Goal: Register for event/course

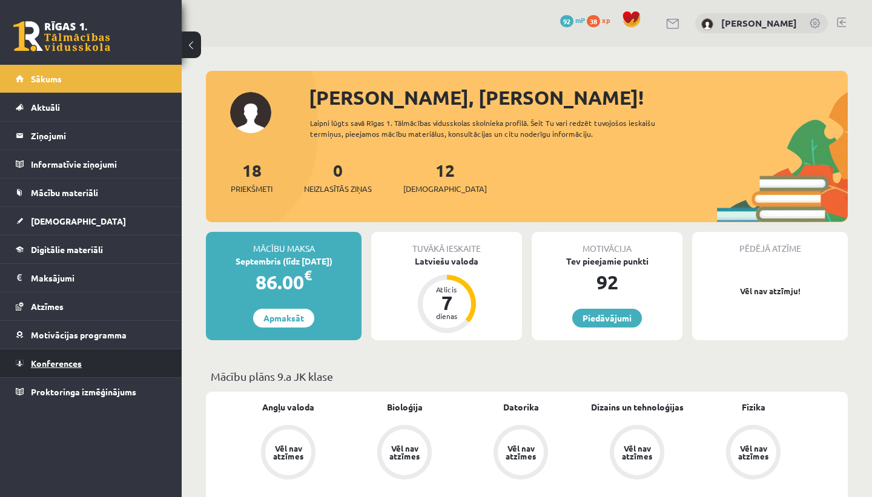
click at [81, 369] on link "Konferences" at bounding box center [91, 363] width 151 height 28
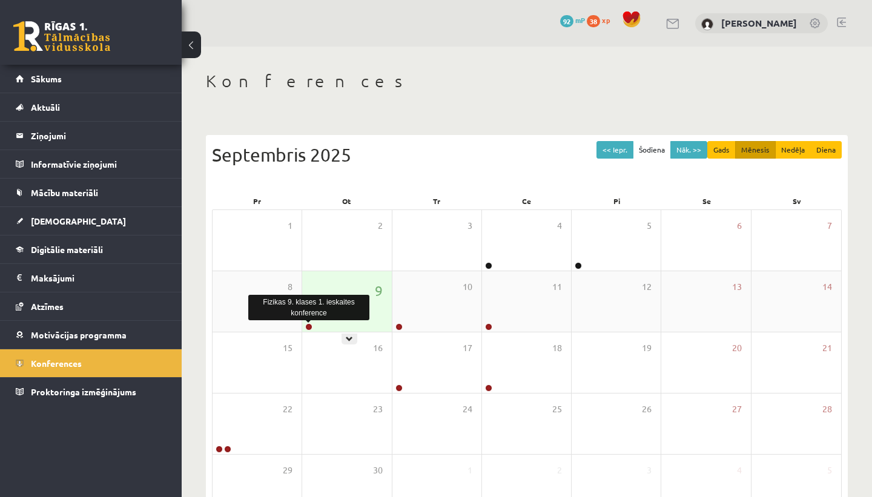
click at [306, 326] on link at bounding box center [308, 326] width 7 height 7
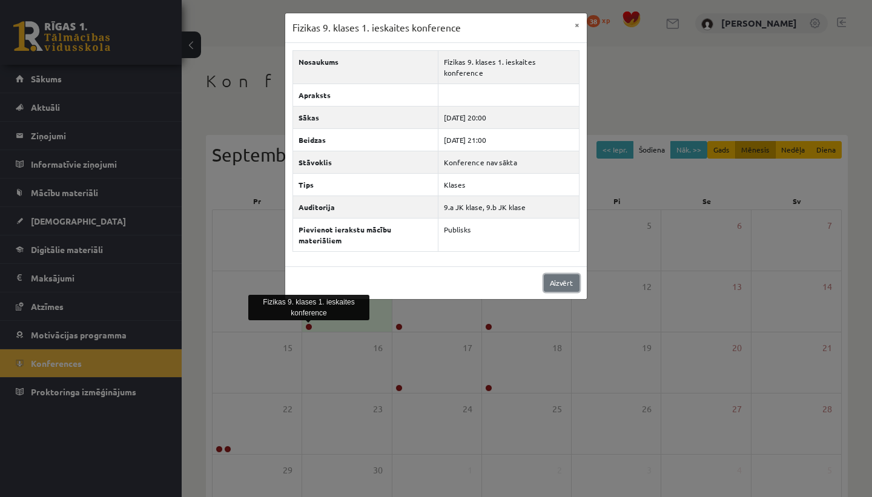
click at [558, 274] on link "Aizvērt" at bounding box center [562, 283] width 36 height 18
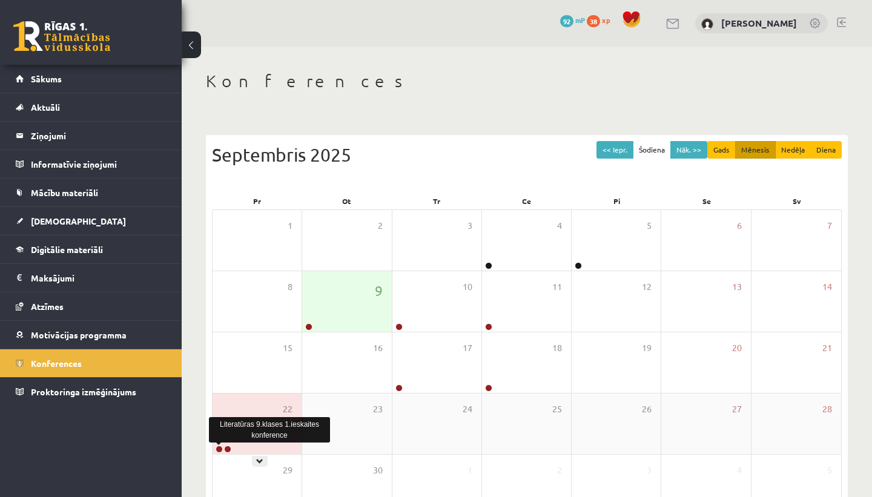
click at [218, 452] on link at bounding box center [218, 448] width 7 height 7
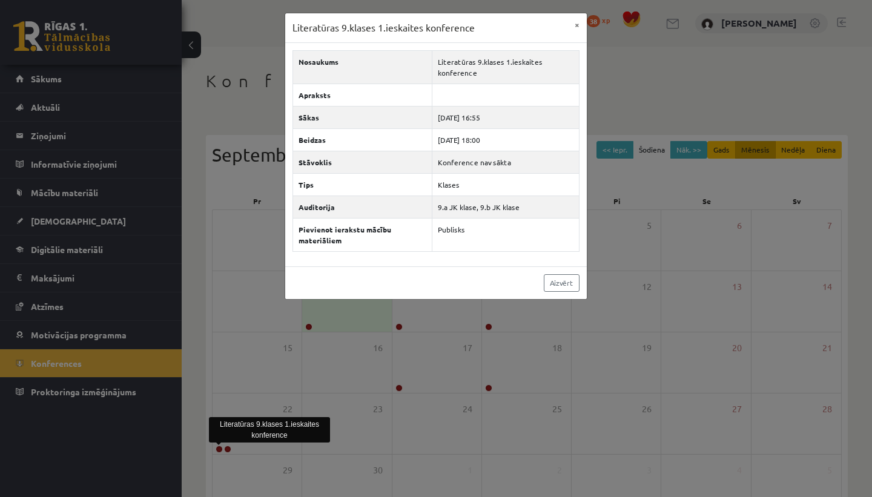
click at [219, 398] on div "Literatūras 9.klases 1.ieskaites konference × Nosaukums Literatūras 9.klases 1.…" at bounding box center [436, 248] width 872 height 497
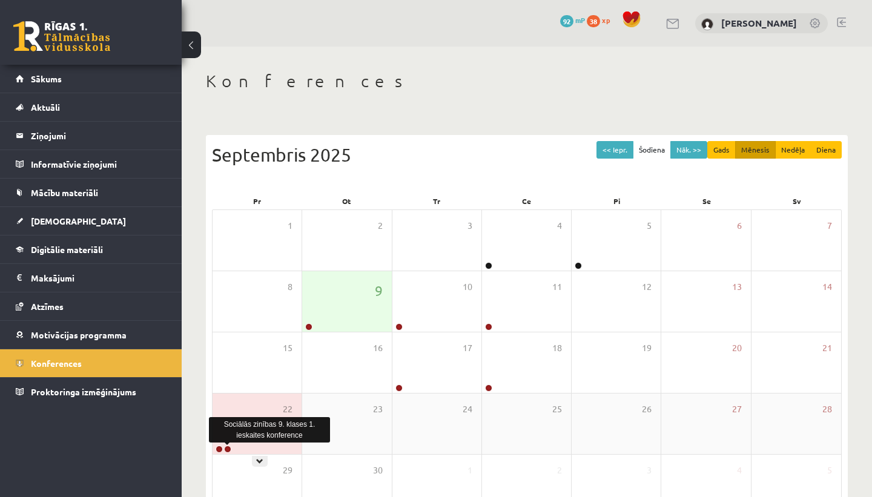
click at [226, 450] on link at bounding box center [227, 448] width 7 height 7
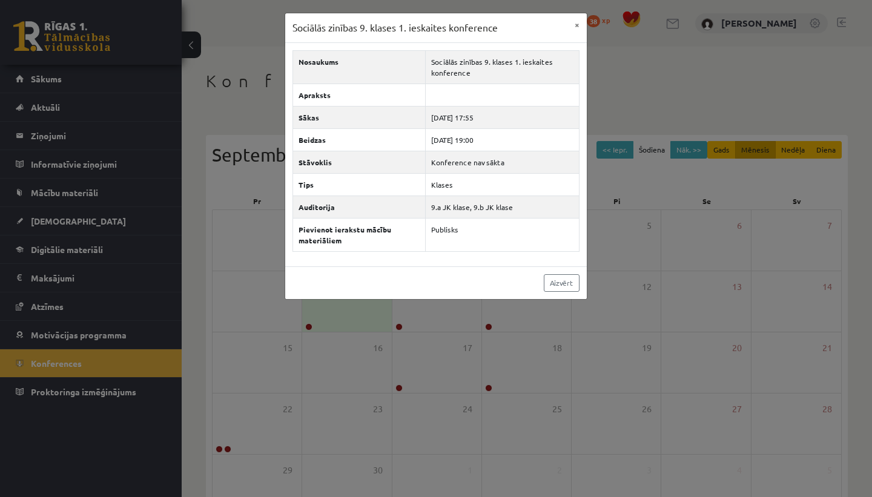
click at [280, 390] on div "Sociālās zinības 9. klases 1. ieskaites konference × Nosaukums Sociālās zinības…" at bounding box center [436, 248] width 872 height 497
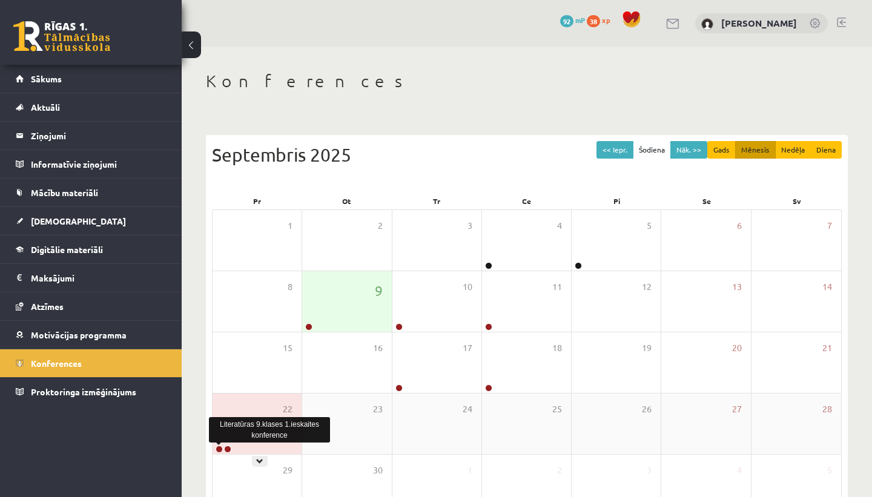
click at [221, 446] on link at bounding box center [218, 448] width 7 height 7
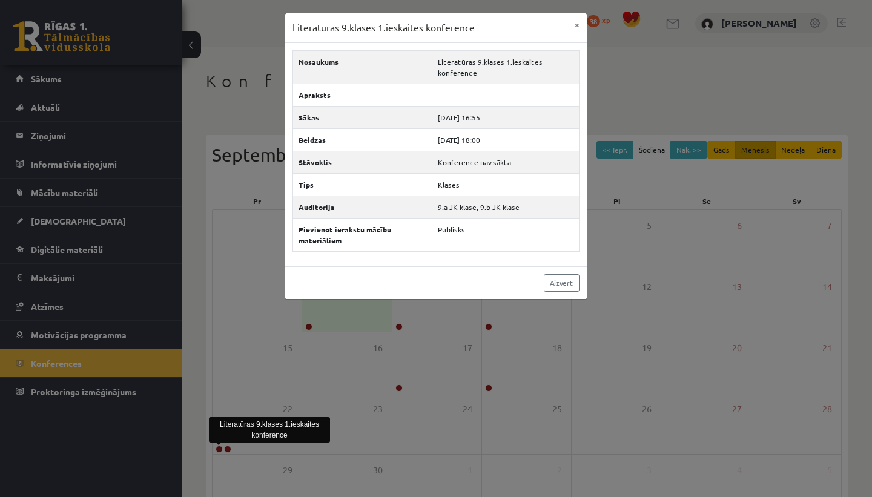
click at [211, 360] on div "Literatūras 9.klases 1.ieskaites konference × Nosaukums Literatūras 9.klases 1.…" at bounding box center [436, 248] width 872 height 497
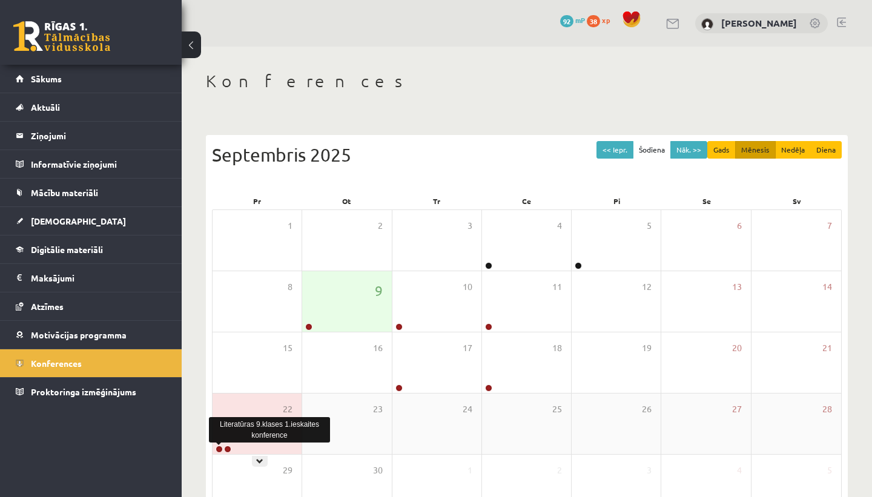
click at [220, 451] on link at bounding box center [218, 448] width 7 height 7
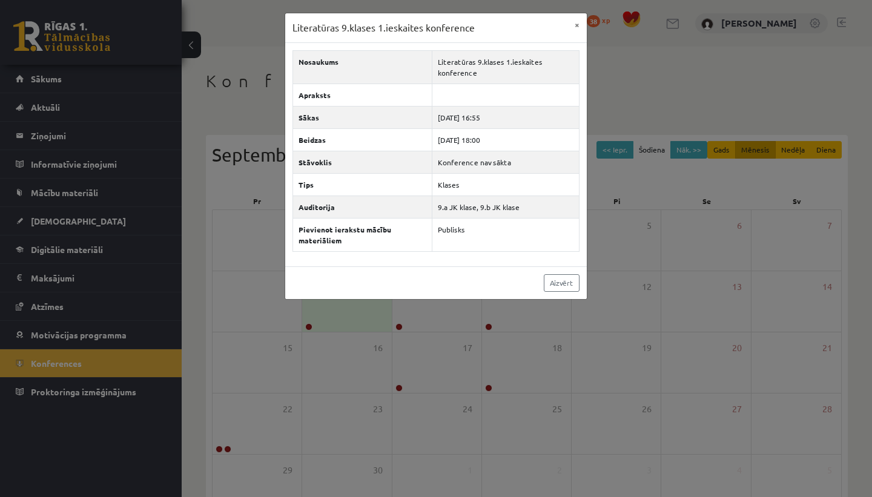
click at [318, 386] on div "Literatūras 9.klases 1.ieskaites konference × Nosaukums Literatūras 9.klases 1.…" at bounding box center [436, 248] width 872 height 497
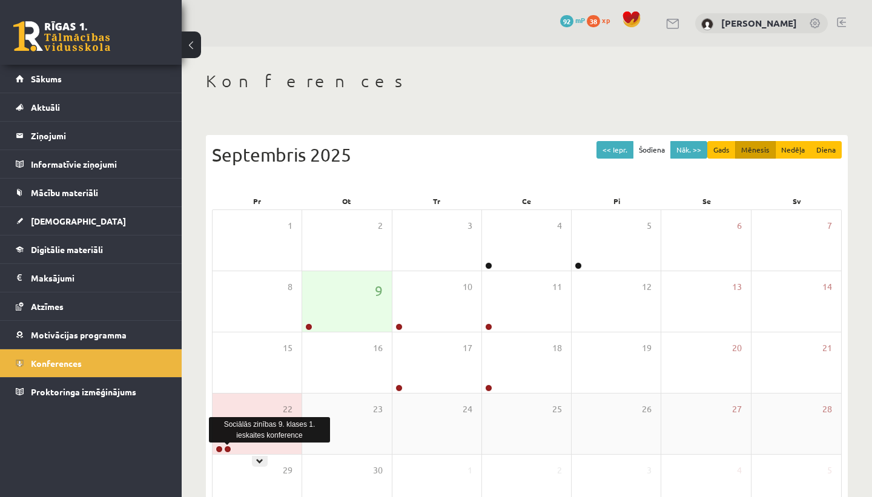
click at [228, 449] on link at bounding box center [227, 448] width 7 height 7
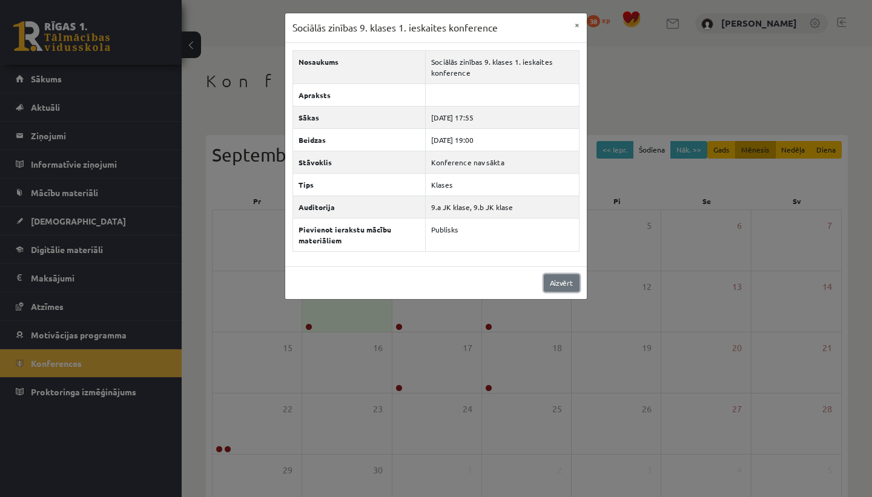
click at [552, 279] on link "Aizvērt" at bounding box center [562, 283] width 36 height 18
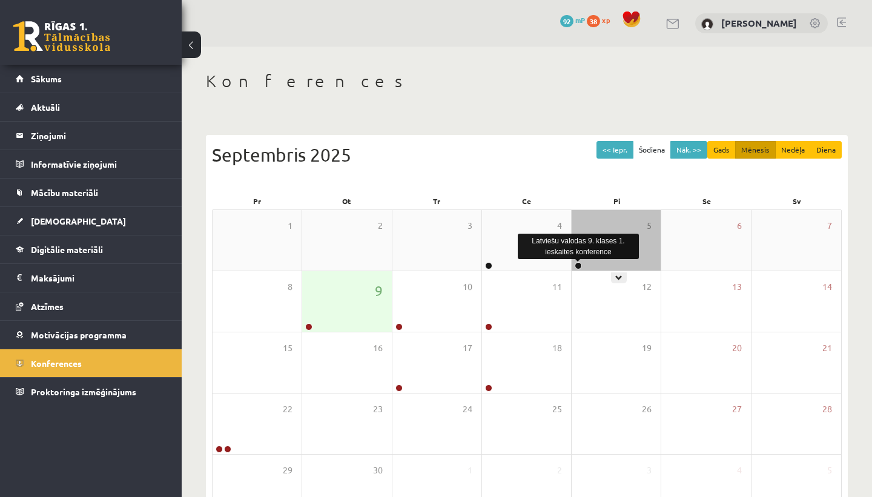
click at [577, 266] on link at bounding box center [577, 265] width 7 height 7
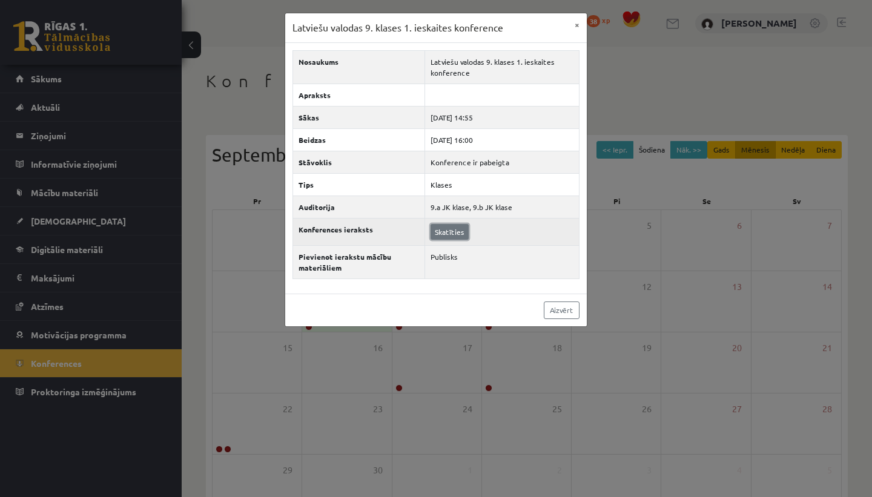
click at [445, 232] on link "Skatīties" at bounding box center [449, 232] width 38 height 16
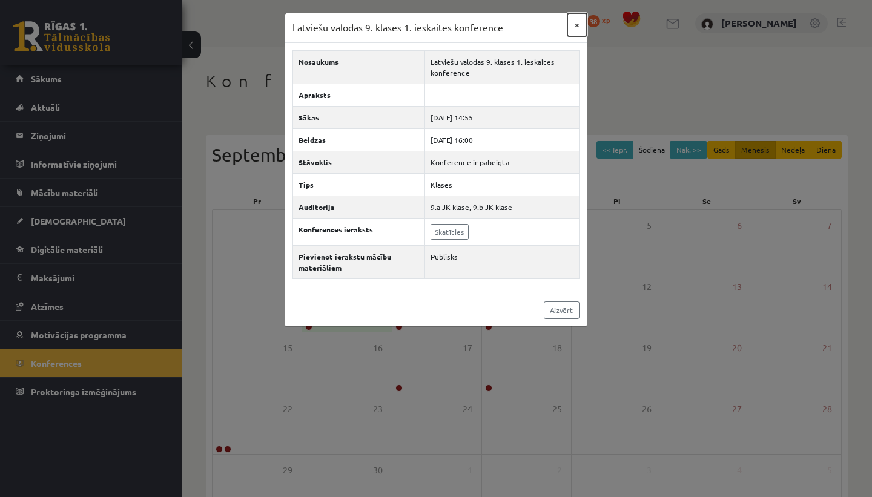
click at [577, 24] on button "×" at bounding box center [576, 24] width 19 height 23
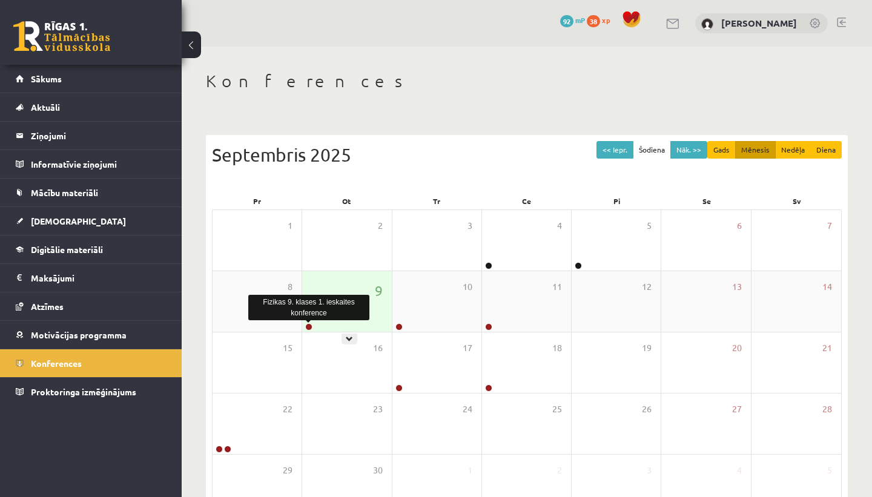
click at [307, 327] on link at bounding box center [308, 326] width 7 height 7
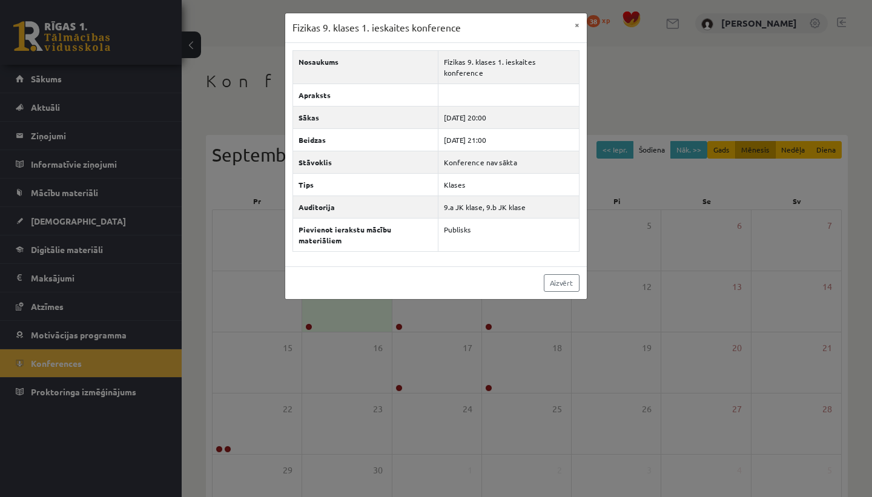
click at [267, 342] on div "Fizikas 9. klases 1. ieskaites konference × Nosaukums Fizikas 9. klases 1. iesk…" at bounding box center [436, 248] width 872 height 497
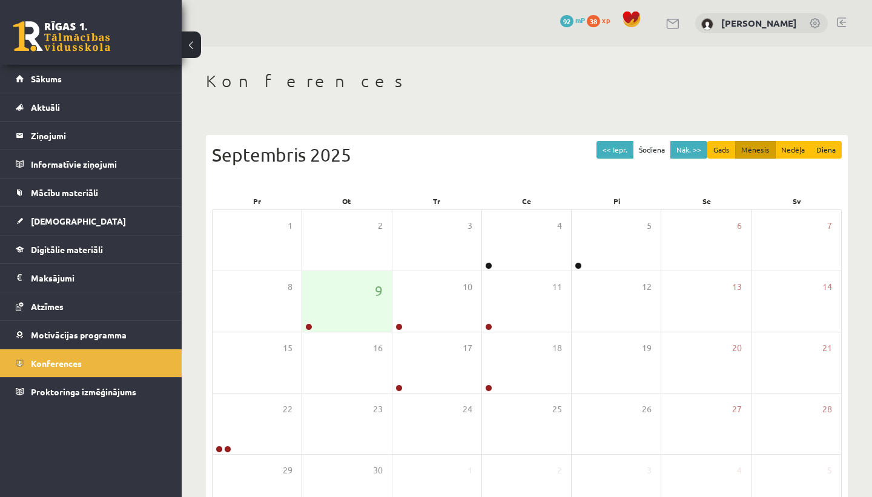
click at [563, 21] on span "92" at bounding box center [566, 21] width 13 height 12
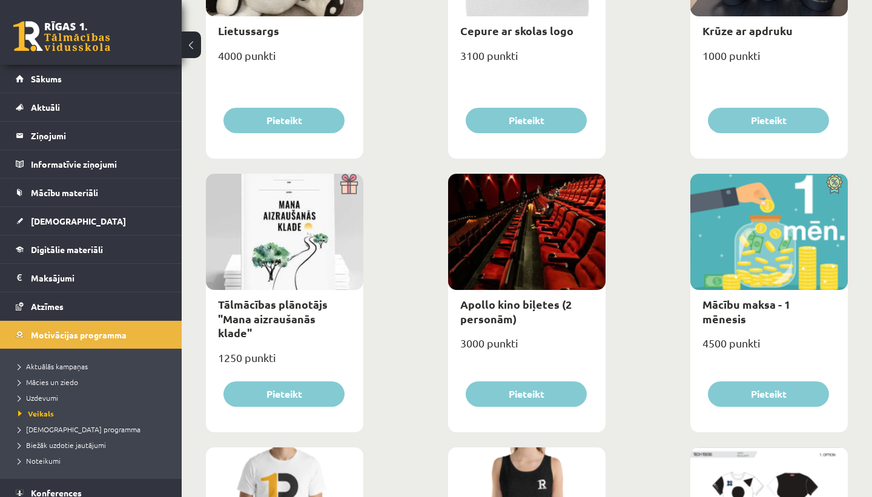
scroll to position [265, 0]
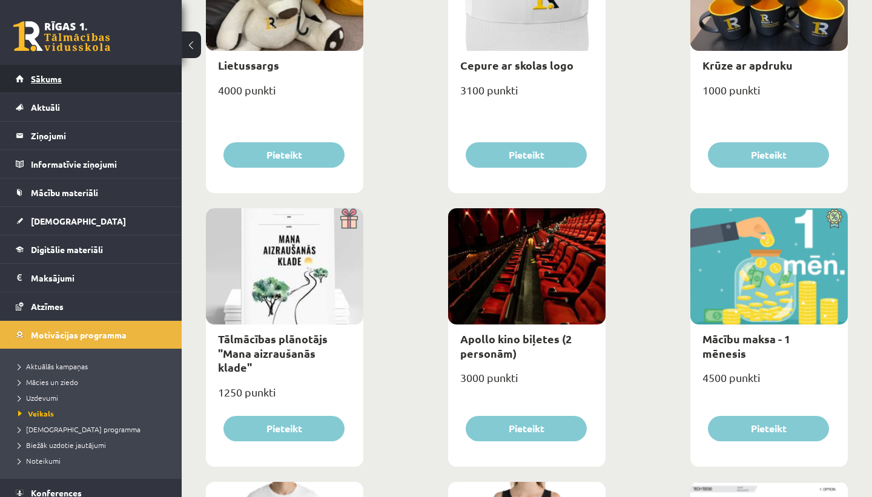
click at [53, 79] on span "Sākums" at bounding box center [46, 78] width 31 height 11
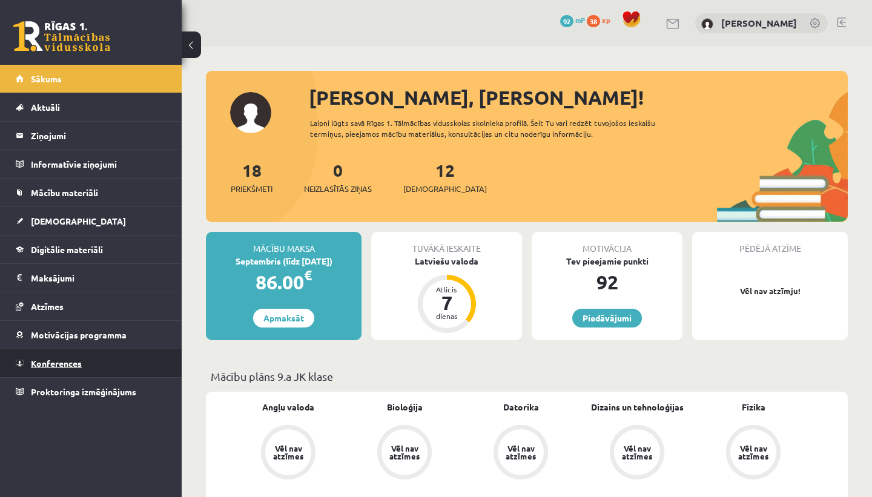
click at [77, 358] on span "Konferences" at bounding box center [56, 363] width 51 height 11
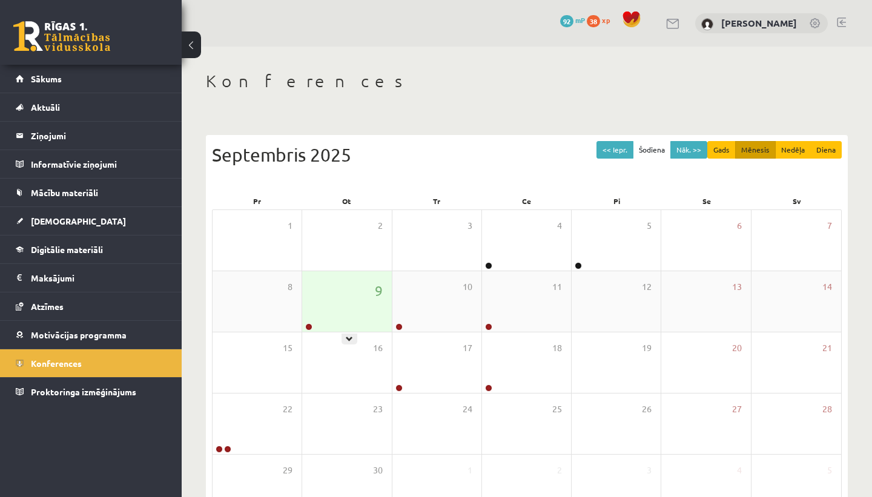
click at [304, 329] on div at bounding box center [308, 327] width 12 height 8
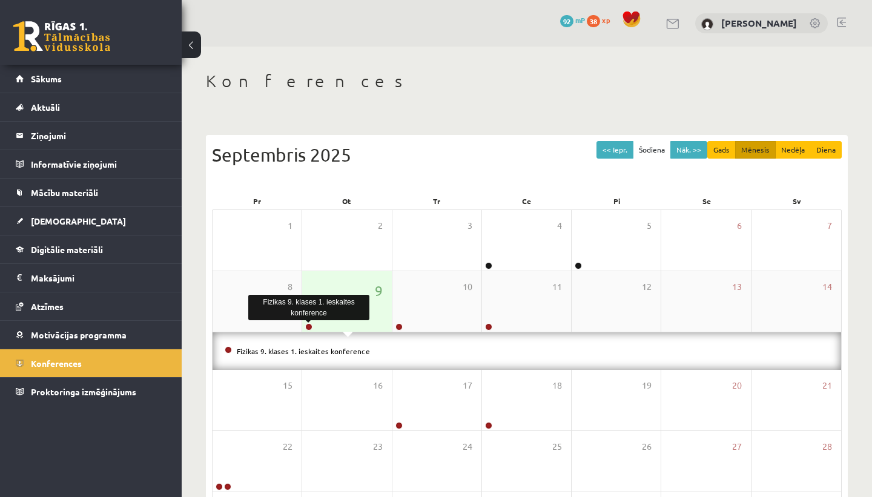
click at [310, 325] on link at bounding box center [308, 326] width 7 height 7
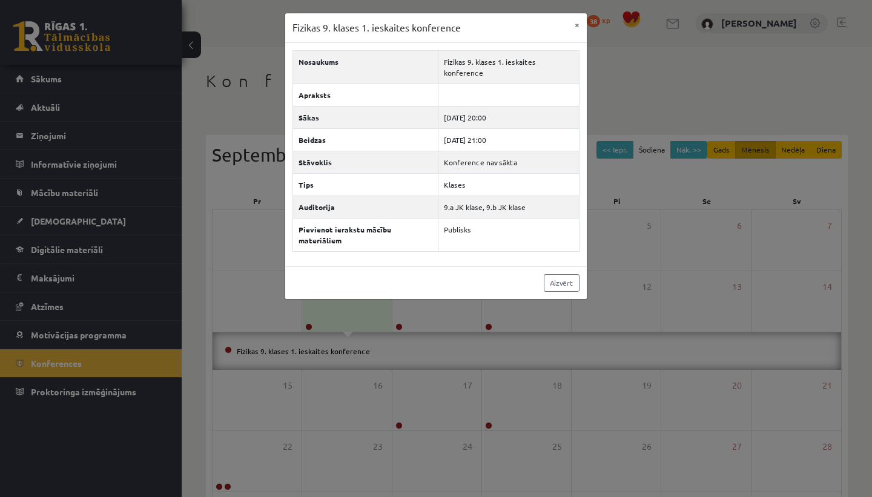
click at [803, 96] on div "Fizikas 9. klases 1. ieskaites konference × Nosaukums Fizikas 9. klases 1. iesk…" at bounding box center [436, 248] width 872 height 497
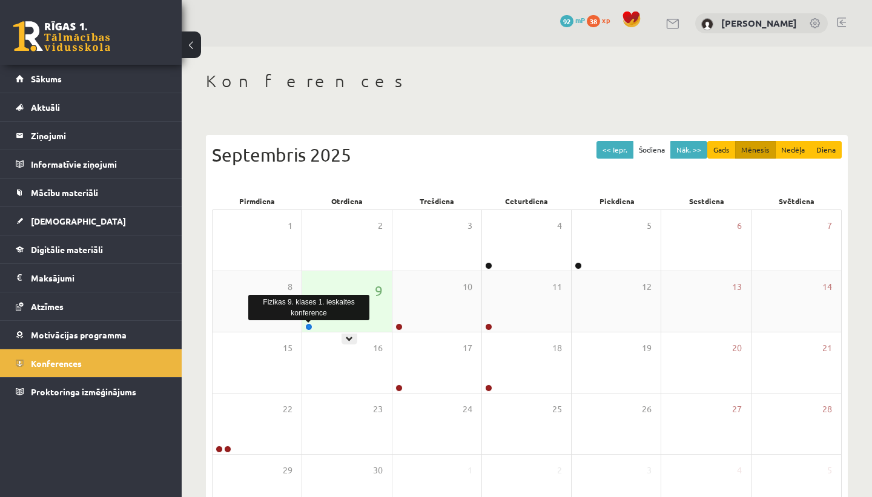
click at [308, 328] on link at bounding box center [308, 326] width 7 height 7
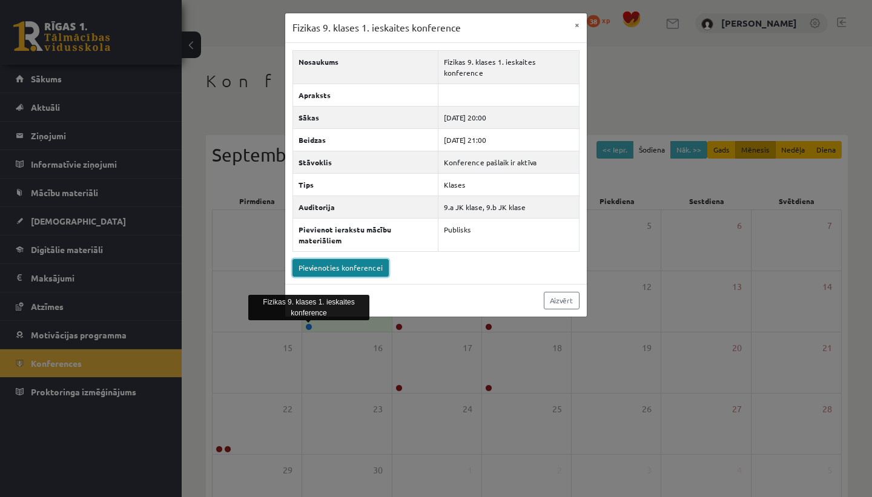
click at [343, 259] on link "Pievienoties konferencei" at bounding box center [340, 268] width 96 height 18
click at [369, 259] on link "Pievienoties konferencei" at bounding box center [340, 268] width 96 height 18
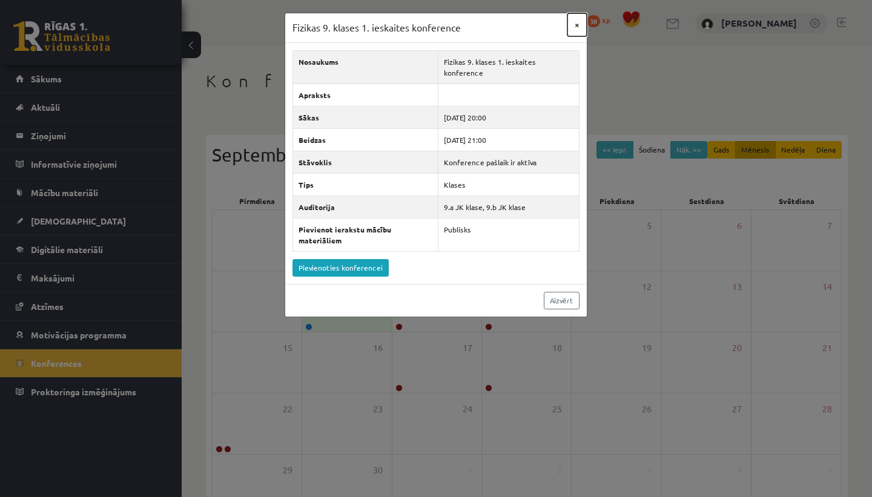
click at [575, 23] on button "×" at bounding box center [576, 24] width 19 height 23
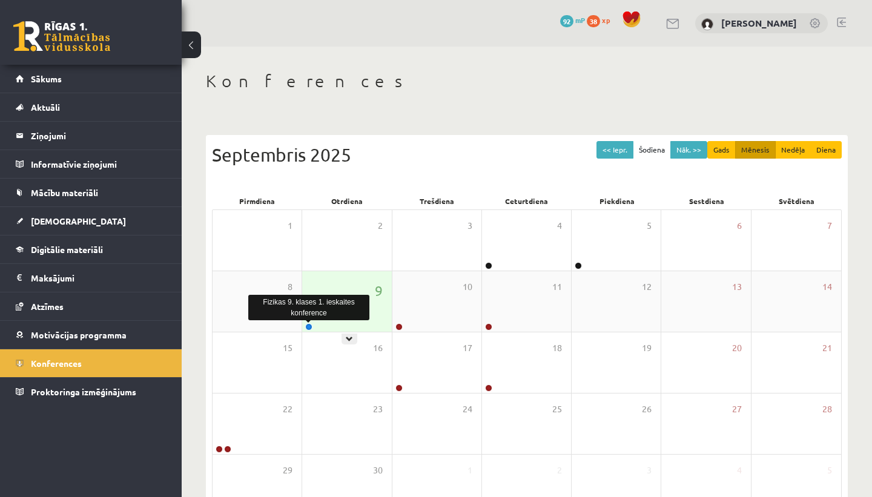
click at [309, 328] on link at bounding box center [308, 326] width 7 height 7
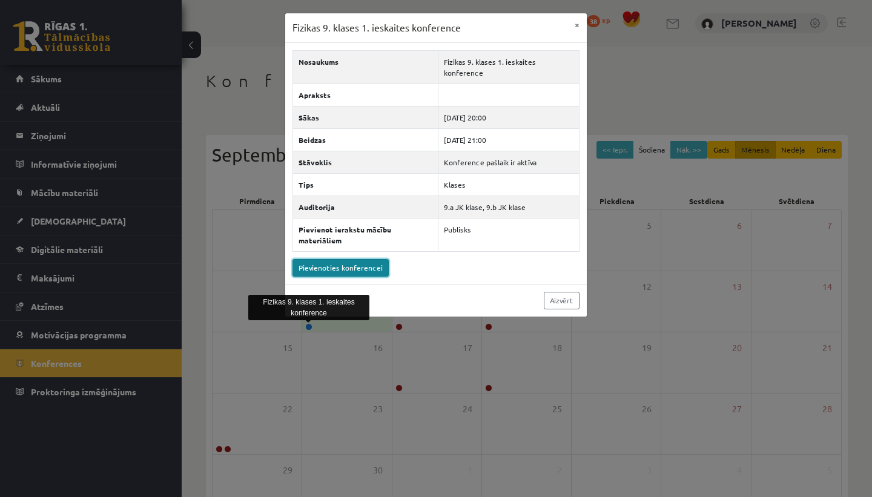
click at [339, 259] on link "Pievienoties konferencei" at bounding box center [340, 268] width 96 height 18
